Goal: Task Accomplishment & Management: Manage account settings

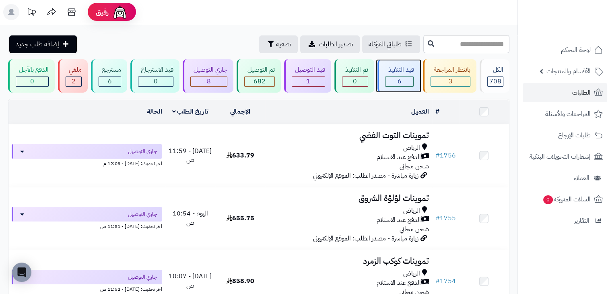
click at [394, 74] on div "قيد التنفيذ 6" at bounding box center [398, 75] width 43 height 33
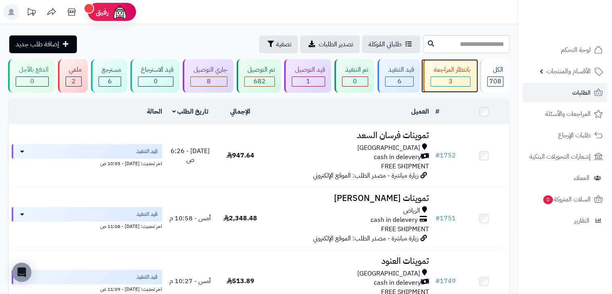
click at [427, 68] on div "بانتظار المراجعة 3" at bounding box center [449, 75] width 53 height 33
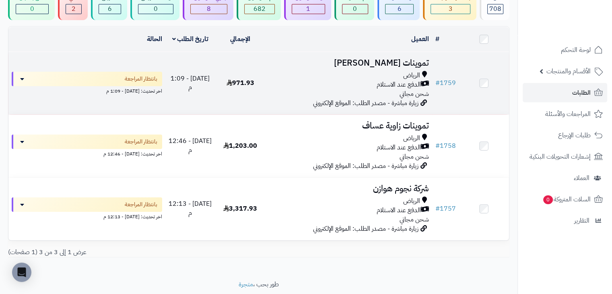
scroll to position [18, 0]
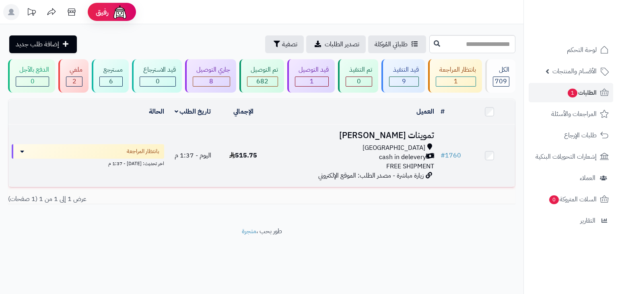
click at [382, 147] on div "[GEOGRAPHIC_DATA]" at bounding box center [353, 147] width 162 height 9
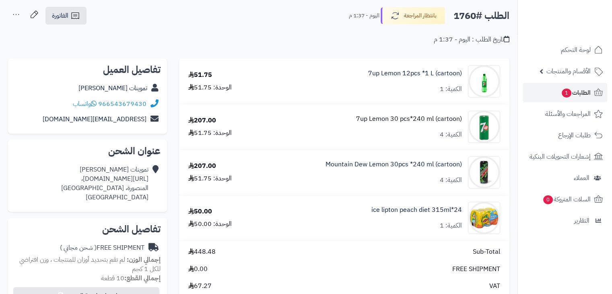
scroll to position [40, 0]
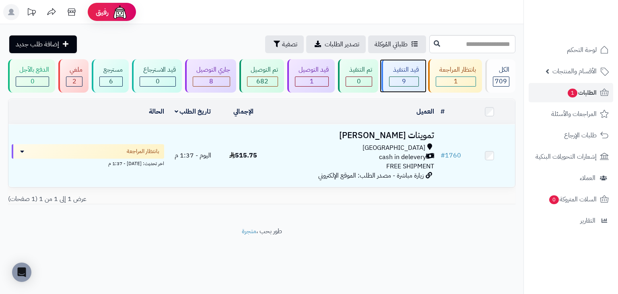
click at [407, 79] on div "9" at bounding box center [403, 81] width 29 height 9
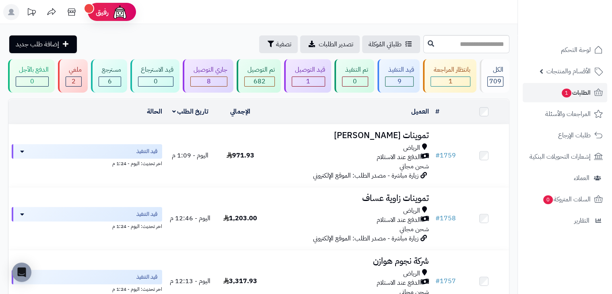
click at [377, 23] on header "رفيق ! الطلبات معالجة مكتمل إرجاع المنتجات العملاء المتواجدون الان 571 عملاء من…" at bounding box center [306, 12] width 612 height 24
click at [504, 41] on input "text" at bounding box center [466, 44] width 86 height 18
click at [199, 78] on div "8" at bounding box center [209, 81] width 36 height 9
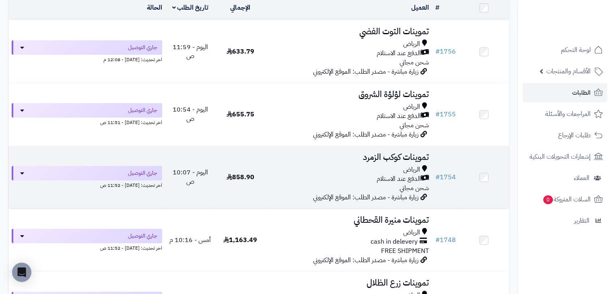
scroll to position [121, 0]
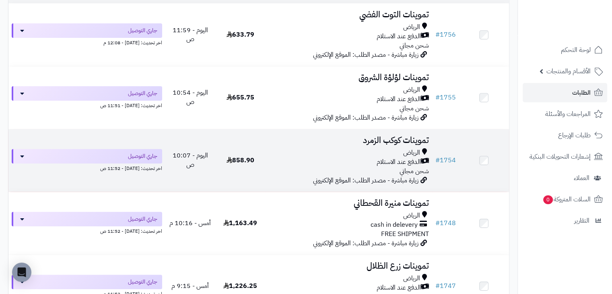
click at [374, 166] on div "الرياض الدفع عند الاستلام شحن مجاني" at bounding box center [348, 162] width 160 height 28
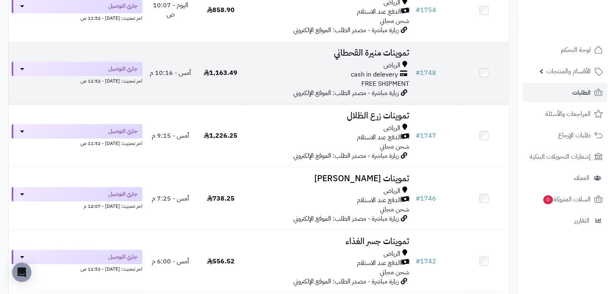
scroll to position [282, 0]
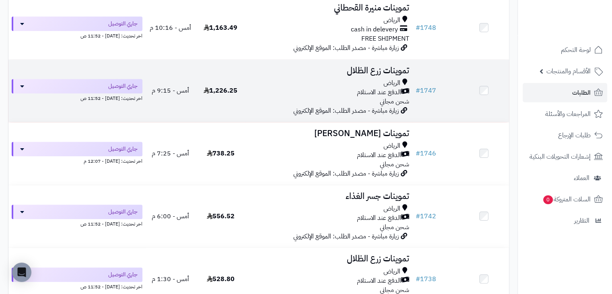
click at [488, 91] on td at bounding box center [484, 91] width 50 height 62
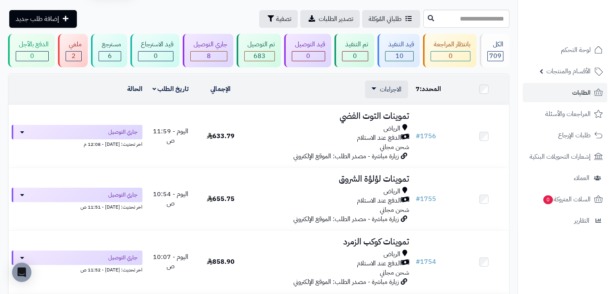
scroll to position [0, 0]
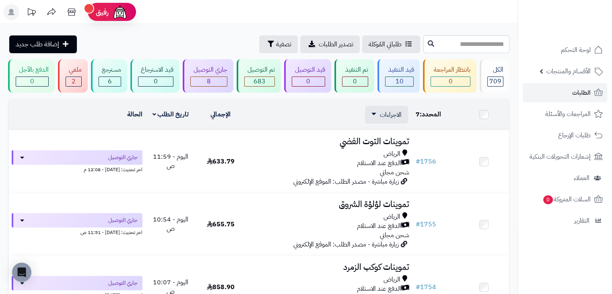
click at [382, 124] on td "العميل الاجراءات تحديث حالة الطلبات تحضير الطلبات إصدار بوليصة الشحنة للطلب طبا…" at bounding box center [328, 114] width 167 height 31
drag, startPoint x: 386, startPoint y: 119, endPoint x: 390, endPoint y: 121, distance: 4.3
click at [386, 119] on div "الاجراءات تحديث حالة الطلبات تحضير الطلبات إصدار بوليصة الشحنة للطلب طباعة قائم…" at bounding box center [386, 115] width 43 height 18
click at [399, 117] on span "الاجراءات" at bounding box center [391, 115] width 22 height 10
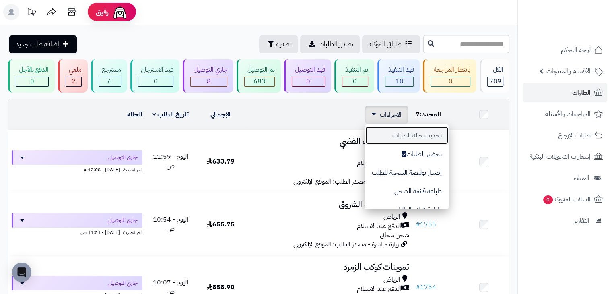
click at [417, 134] on button "تحديث حالة الطلبات" at bounding box center [407, 135] width 84 height 19
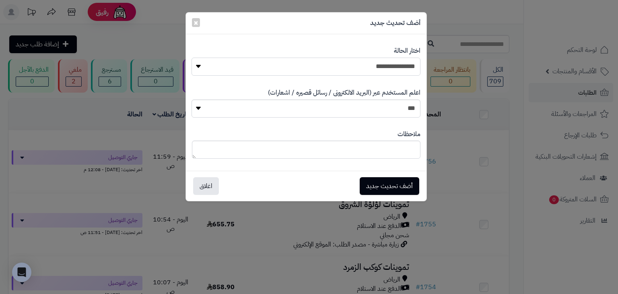
click at [407, 62] on select "**********" at bounding box center [305, 67] width 228 height 18
select select "**"
click at [191, 58] on select "**********" at bounding box center [305, 67] width 228 height 18
click at [405, 174] on div "أضف تحديث جديد اغلاق" at bounding box center [306, 186] width 241 height 30
click at [407, 182] on button "أضف تحديث جديد" at bounding box center [390, 186] width 60 height 18
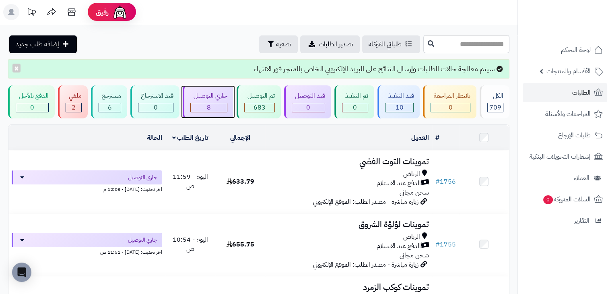
click at [217, 116] on div "جاري التوصيل 8" at bounding box center [208, 101] width 51 height 33
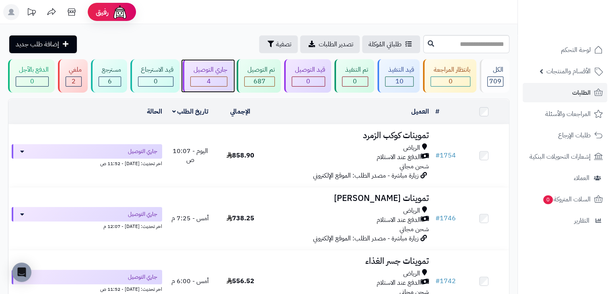
click at [212, 85] on div "4" at bounding box center [209, 81] width 36 height 9
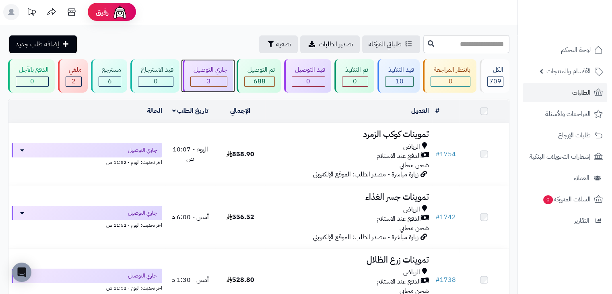
drag, startPoint x: 0, startPoint y: 0, endPoint x: 213, endPoint y: 85, distance: 229.2
click at [213, 85] on div "3" at bounding box center [209, 81] width 36 height 9
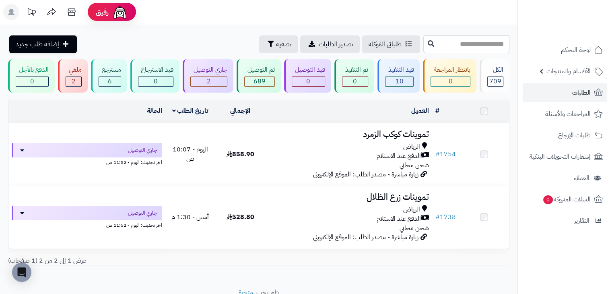
click at [213, 85] on div "2" at bounding box center [209, 81] width 36 height 9
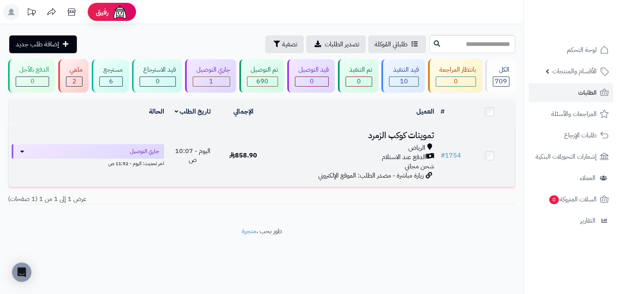
click at [283, 173] on td "تموينات كوكب الزمرد [PERSON_NAME] عند الاستلام شحن مجاني زيارة مباشرة - مصدر ال…" at bounding box center [353, 155] width 169 height 62
